Goal: Task Accomplishment & Management: Complete application form

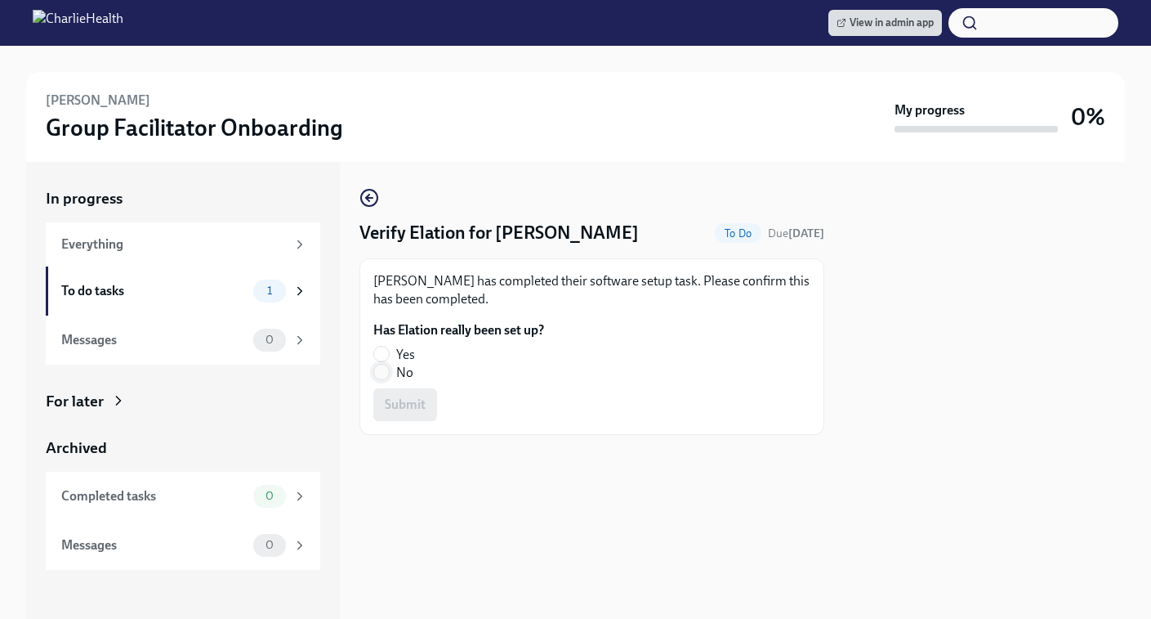
click at [384, 375] on input "No" at bounding box center [381, 371] width 15 height 15
radio input "true"
click at [401, 400] on span "Submit" at bounding box center [405, 404] width 41 height 16
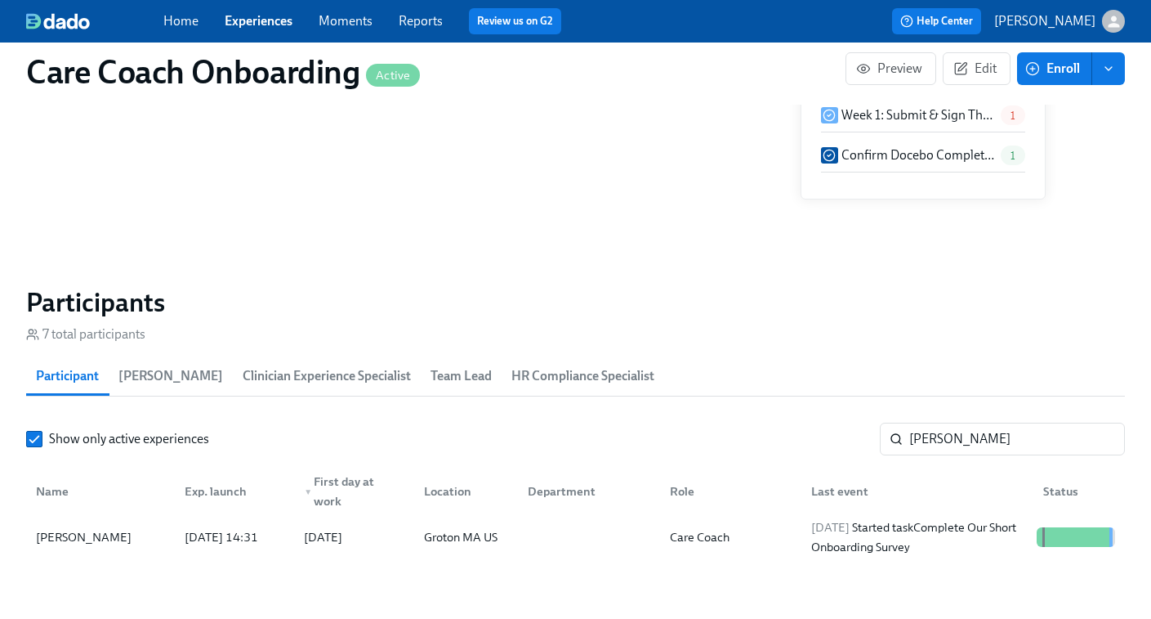
scroll to position [0, 5085]
click at [249, 19] on link "Experiences" at bounding box center [259, 21] width 68 height 16
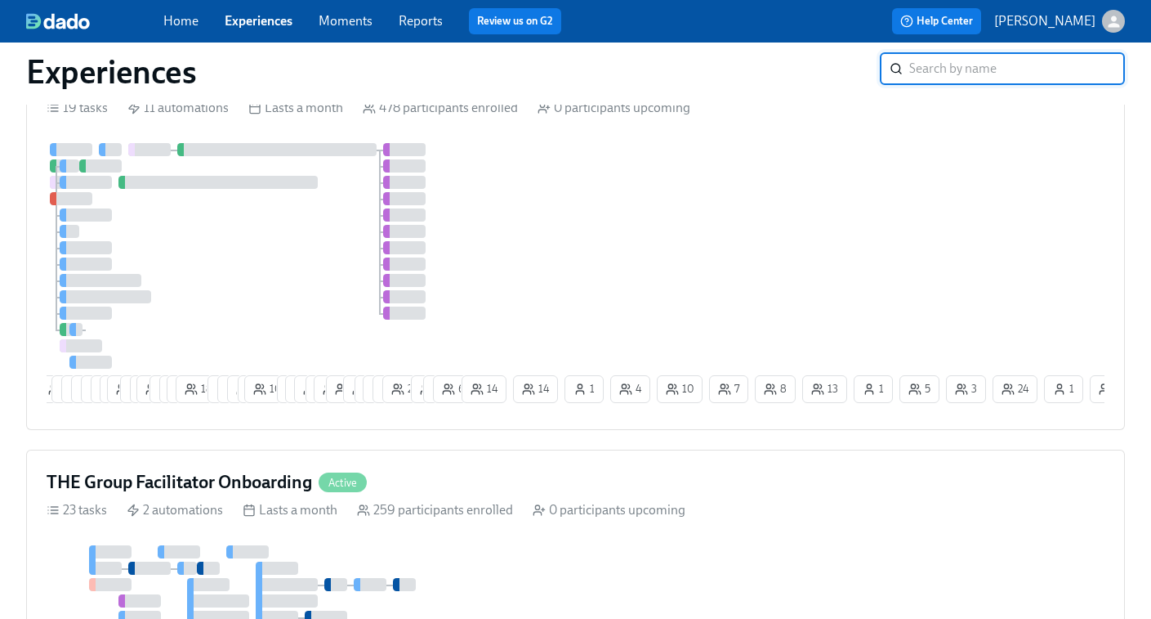
scroll to position [1162, 0]
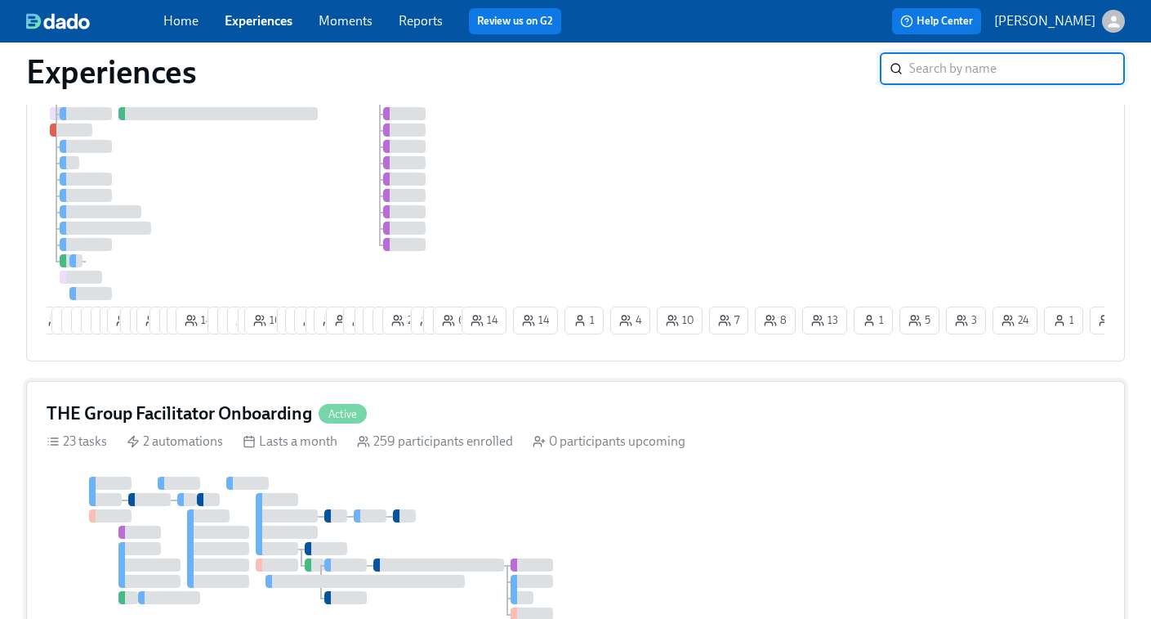
click at [746, 535] on div "2 15 2 35 22 1 22 1 1 19 21 1 5 1 1 20 2 23 2 33 1 3 25 1" at bounding box center [576, 568] width 1058 height 185
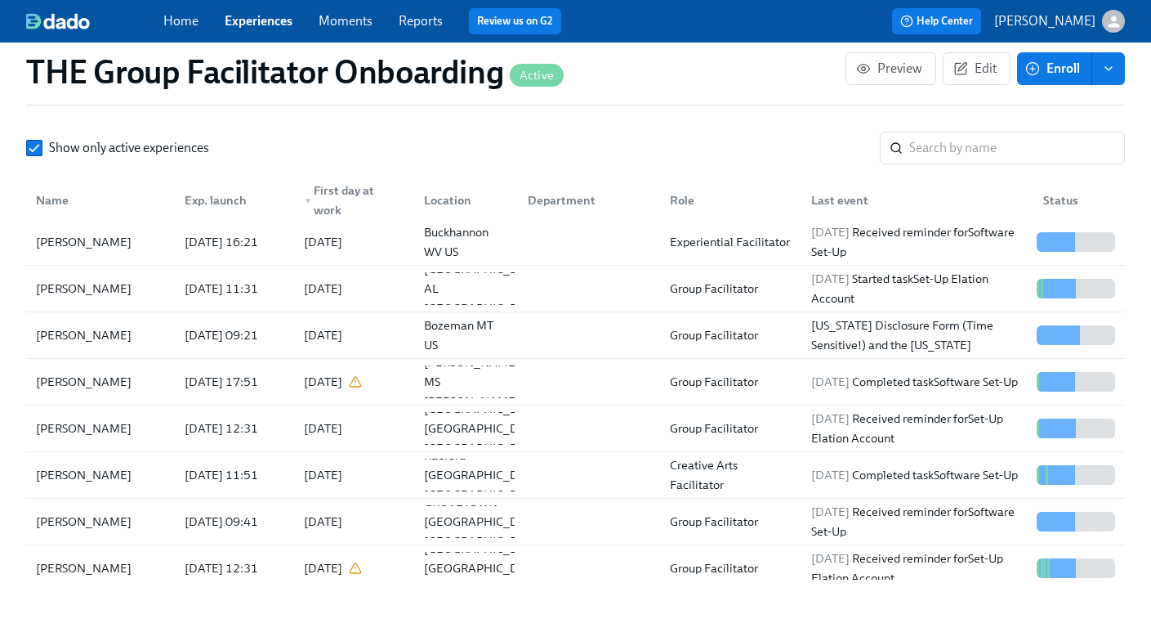
scroll to position [60, 0]
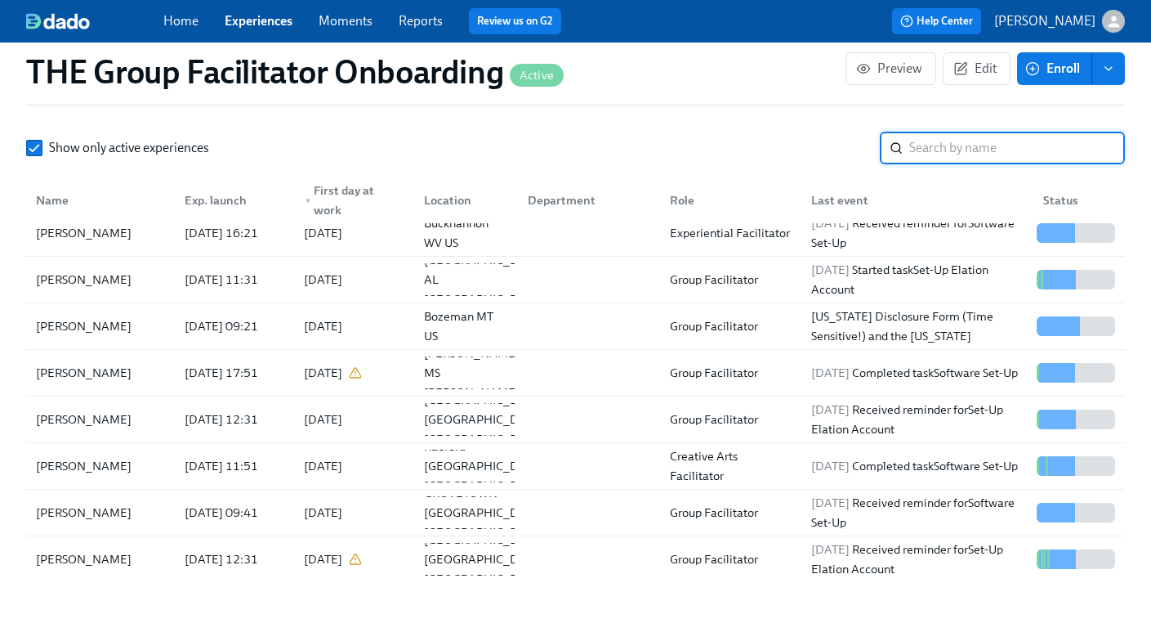
click at [933, 150] on input "search" at bounding box center [1018, 148] width 216 height 33
click at [933, 149] on input "search" at bounding box center [1018, 148] width 216 height 33
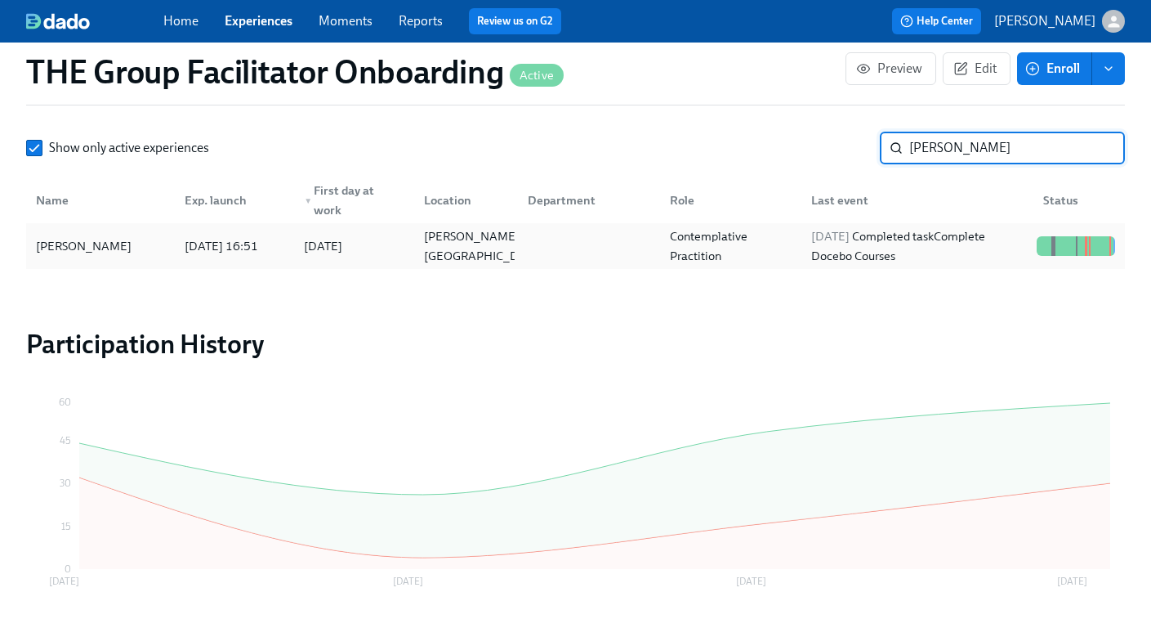
type input "[PERSON_NAME]"
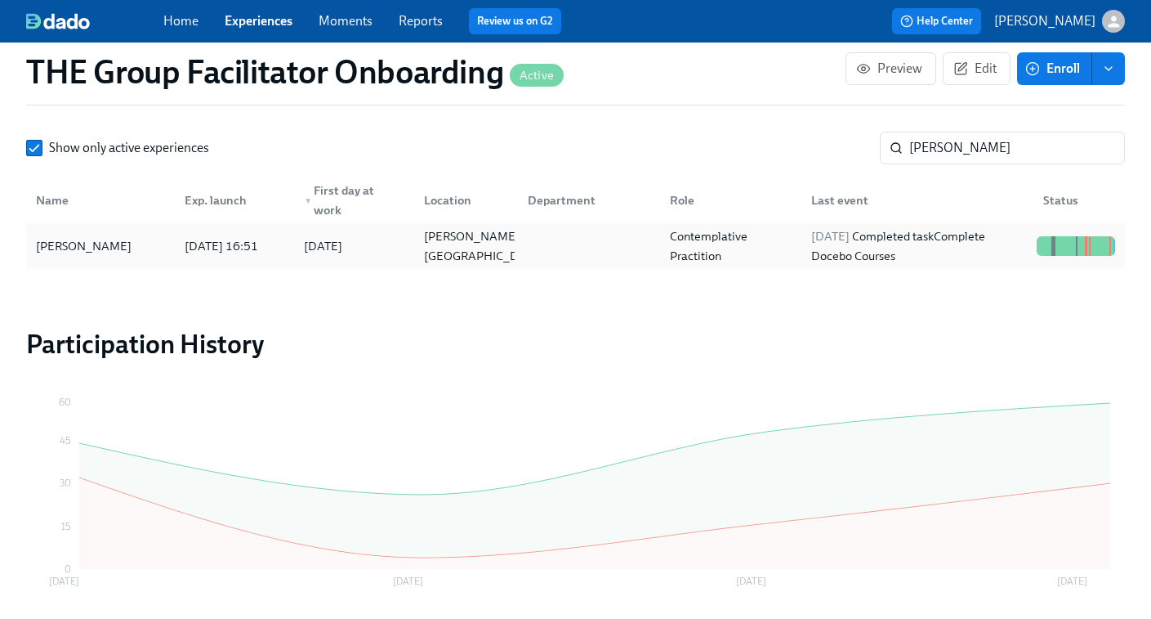
click at [831, 225] on div "[PERSON_NAME] [DATE] 16:51 2025/07/21 [PERSON_NAME] MD US Contemplative Practit…" at bounding box center [575, 246] width 1099 height 46
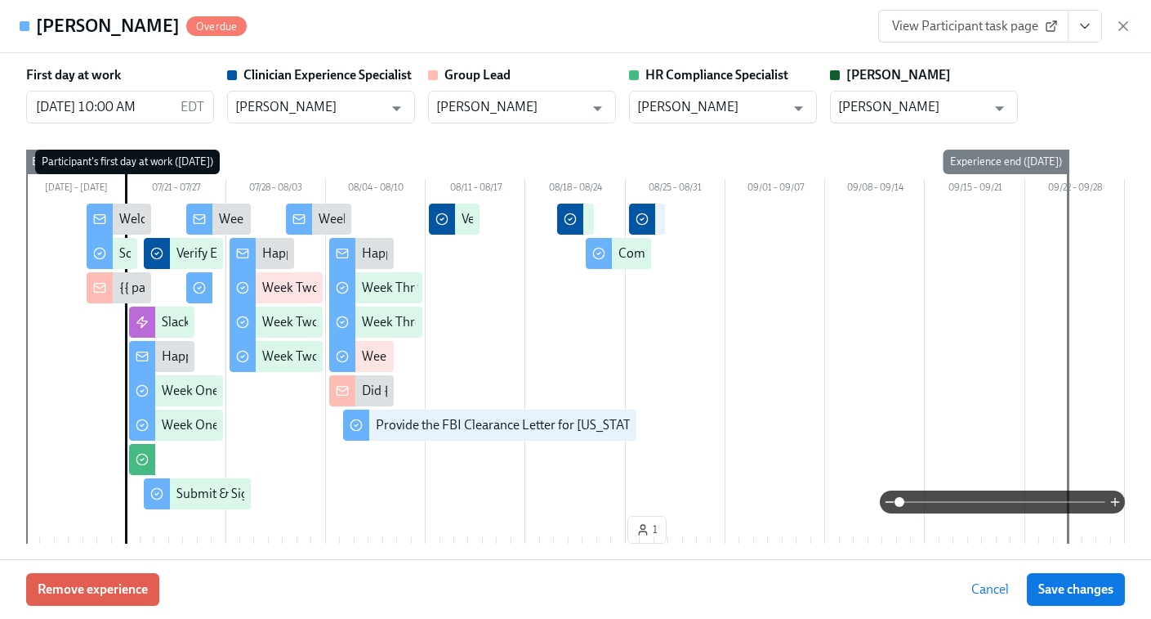
click at [1008, 23] on span "View Participant task page" at bounding box center [973, 26] width 163 height 16
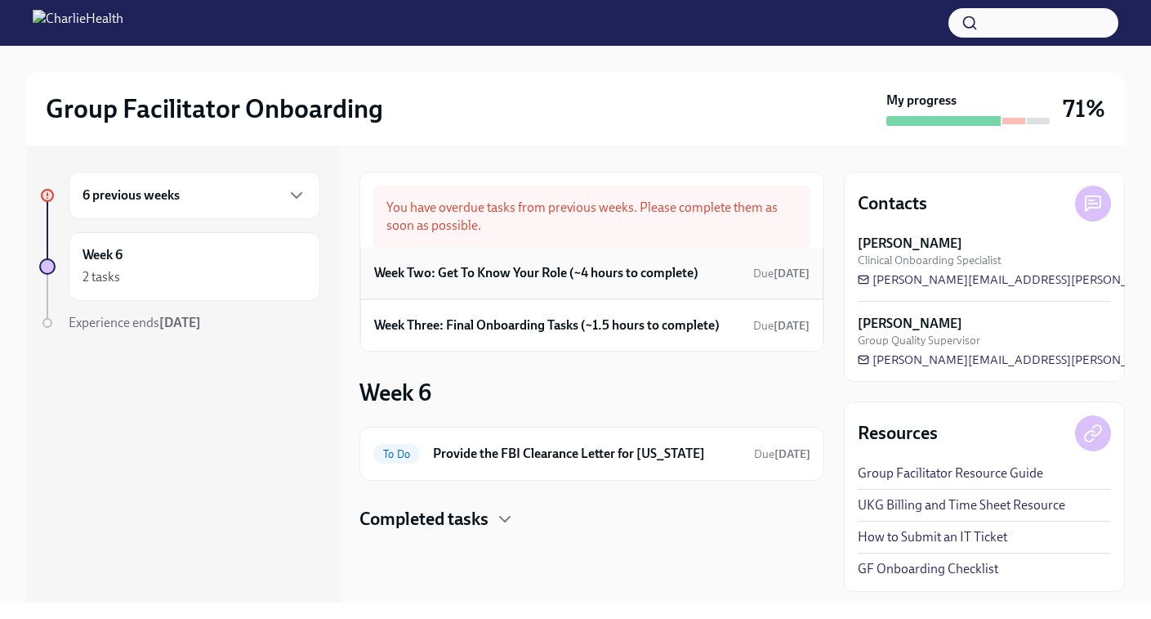
click at [619, 279] on h6 "Week Two: Get To Know Your Role (~4 hours to complete)" at bounding box center [536, 273] width 324 height 18
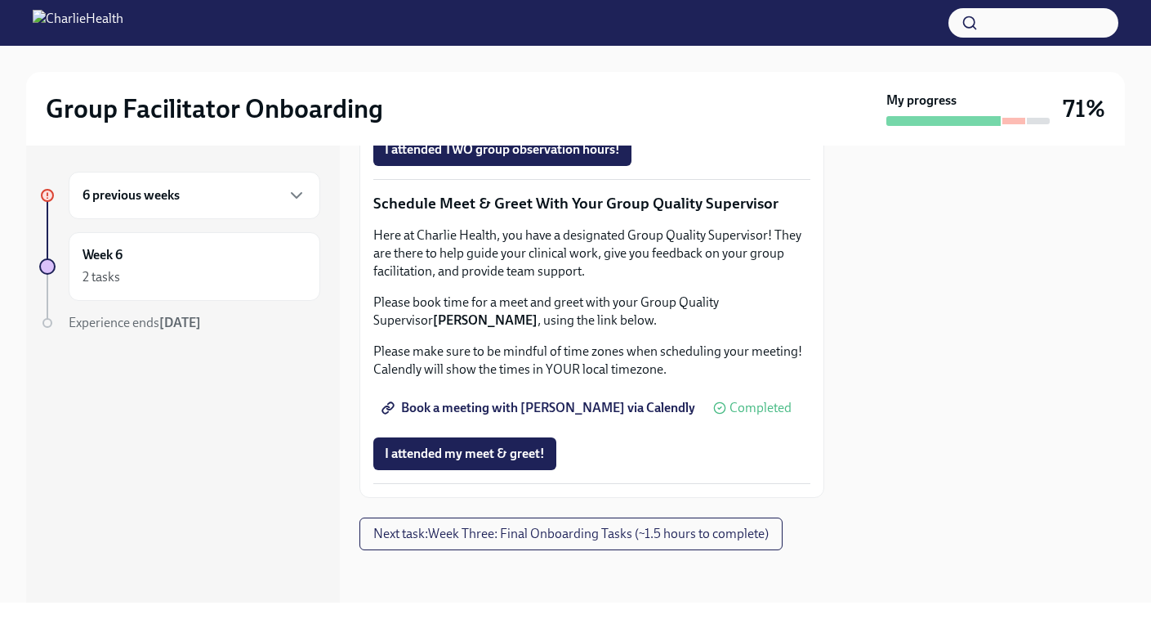
scroll to position [1419, 0]
click at [530, 158] on span "I attended TWO group observation hours!" at bounding box center [502, 149] width 235 height 16
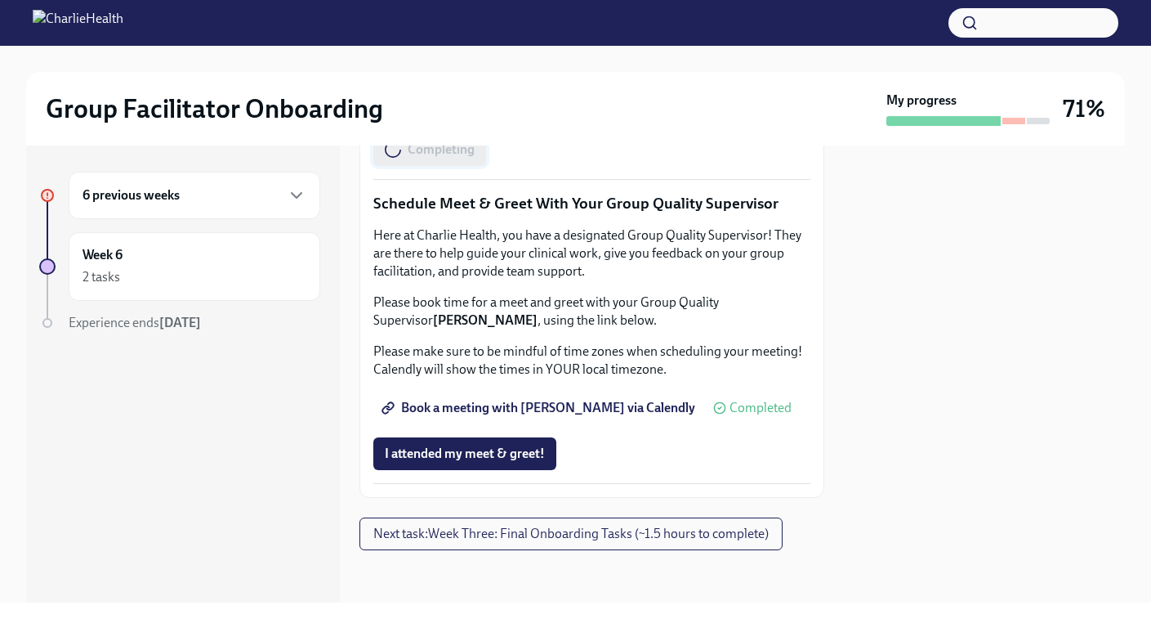
scroll to position [1674, 0]
click at [455, 454] on span "I attended my meet & greet!" at bounding box center [465, 453] width 160 height 16
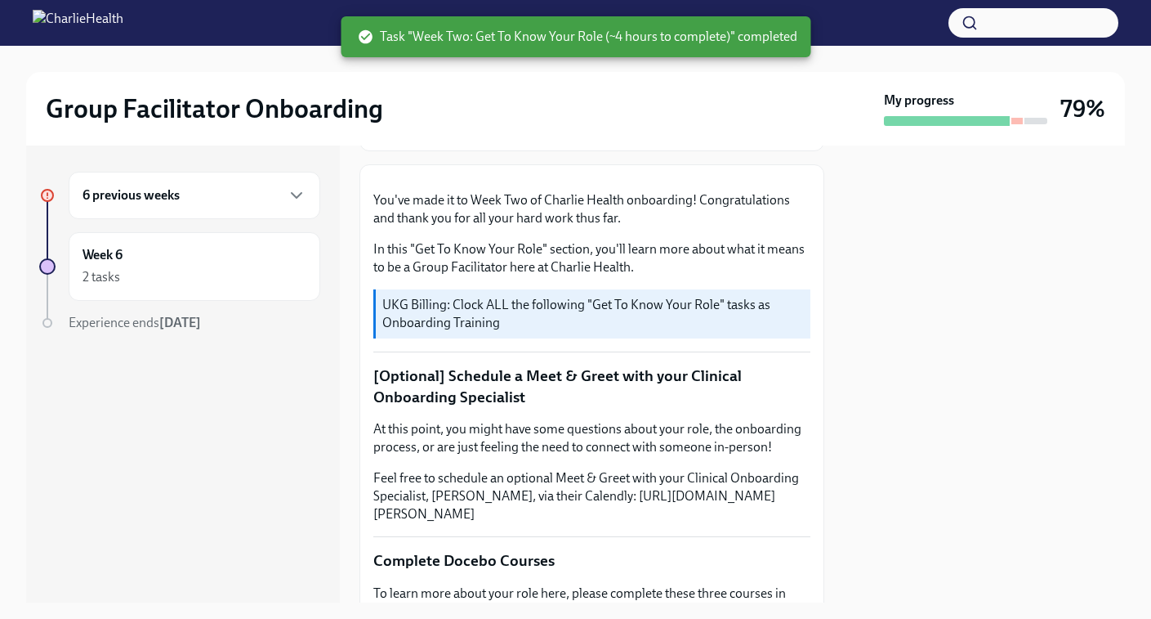
scroll to position [0, 0]
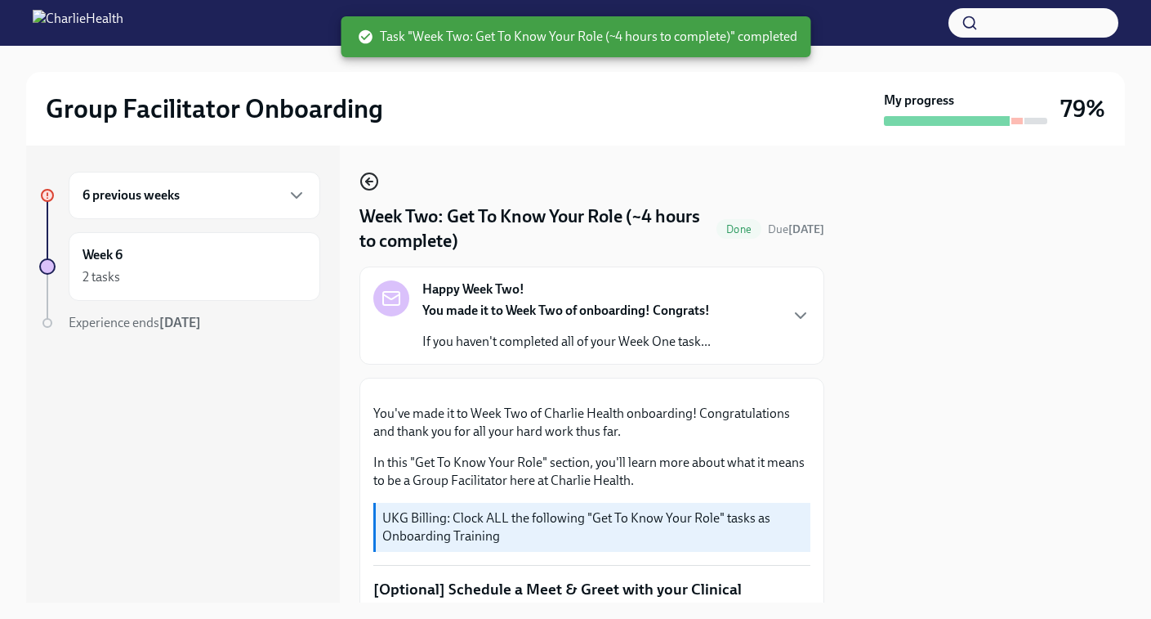
click at [368, 185] on icon "button" at bounding box center [367, 181] width 3 height 7
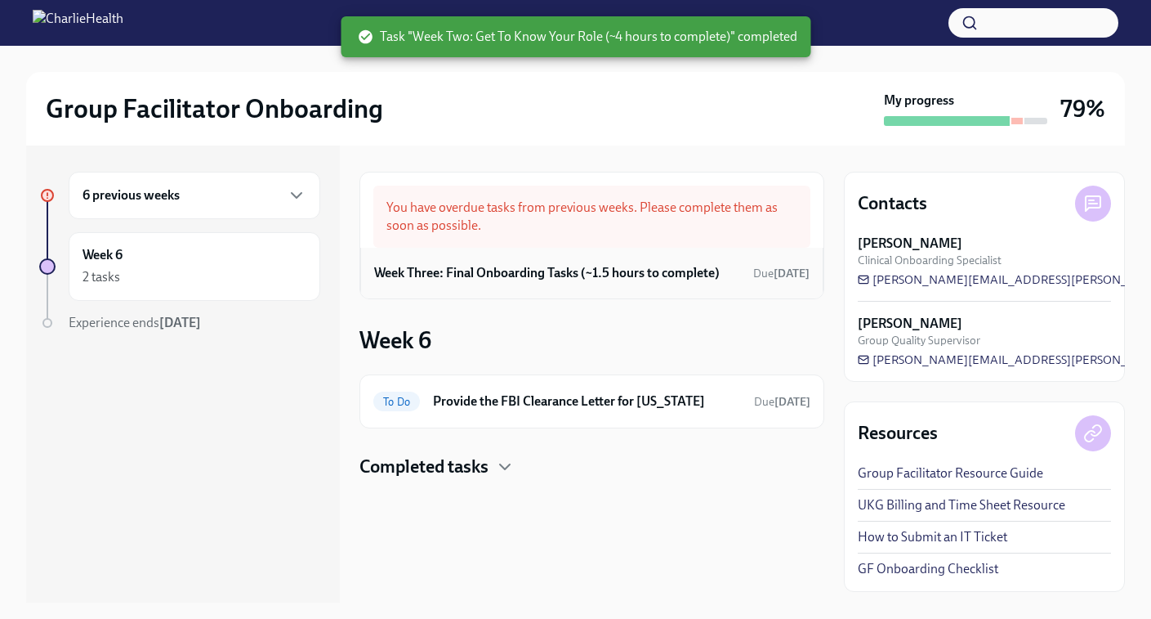
click at [619, 274] on h6 "Week Three: Final Onboarding Tasks (~1.5 hours to complete)" at bounding box center [547, 273] width 346 height 18
